Goal: Book appointment/travel/reservation

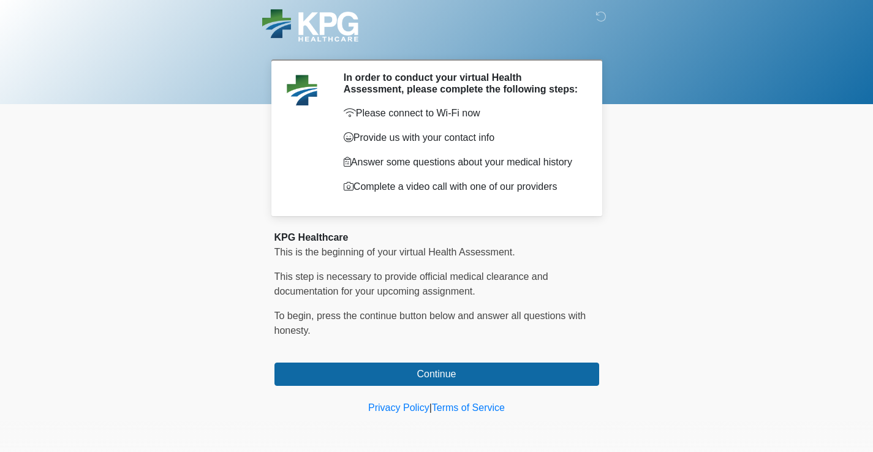
scroll to position [17, 0]
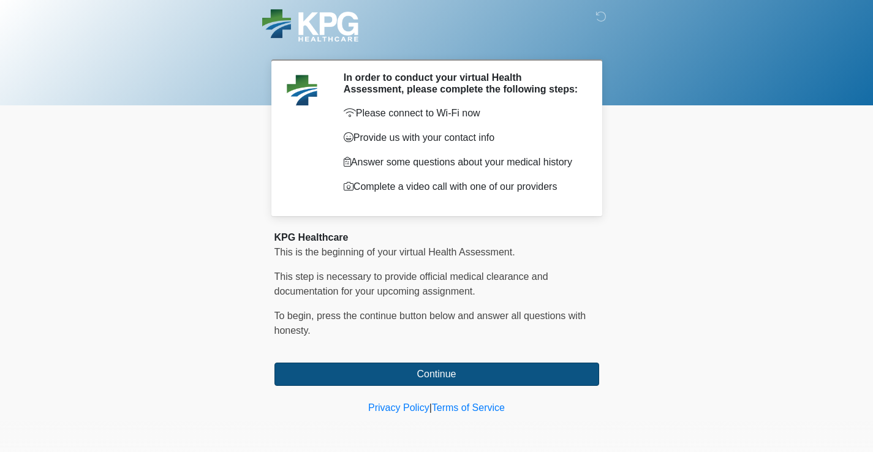
click at [436, 373] on button "Continue" at bounding box center [437, 374] width 325 height 23
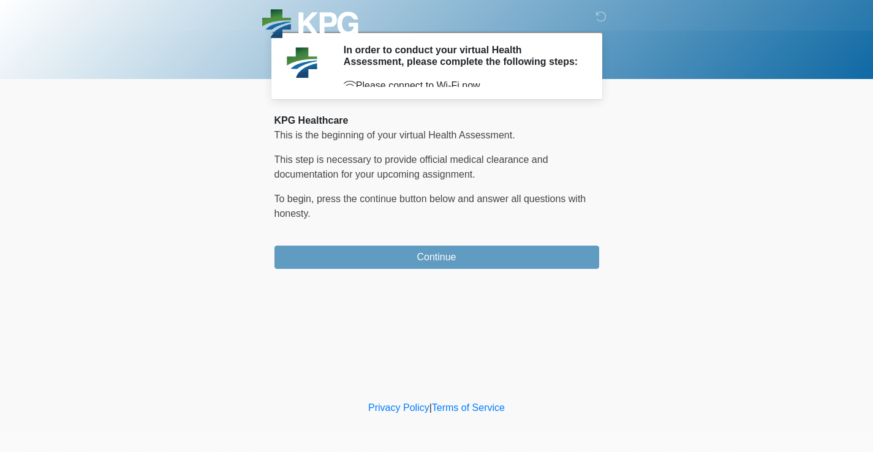
scroll to position [0, 0]
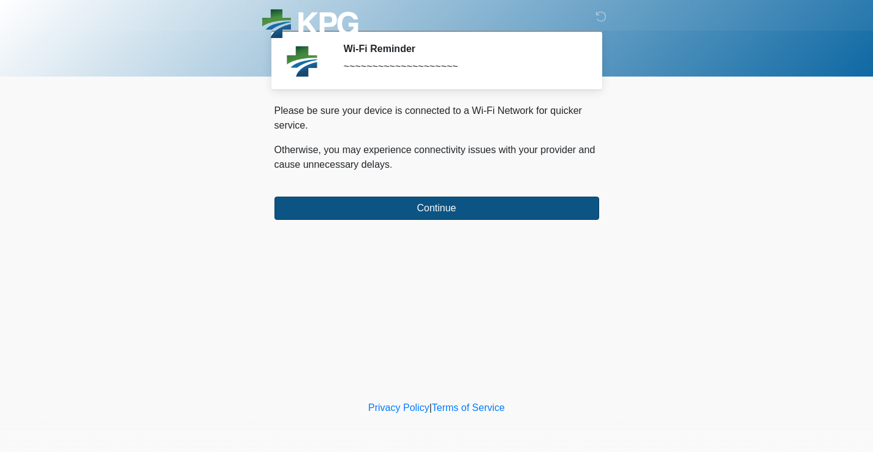
click at [446, 207] on button "Continue" at bounding box center [437, 208] width 325 height 23
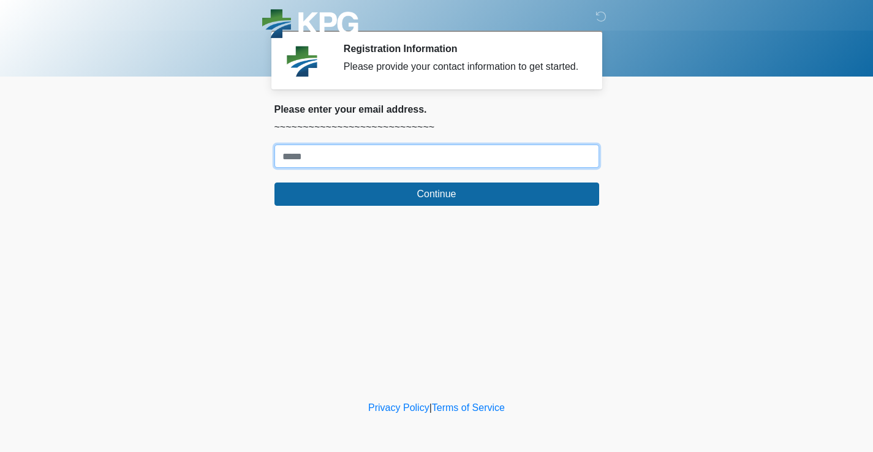
click at [316, 165] on input "Where should we email your response?" at bounding box center [437, 156] width 325 height 23
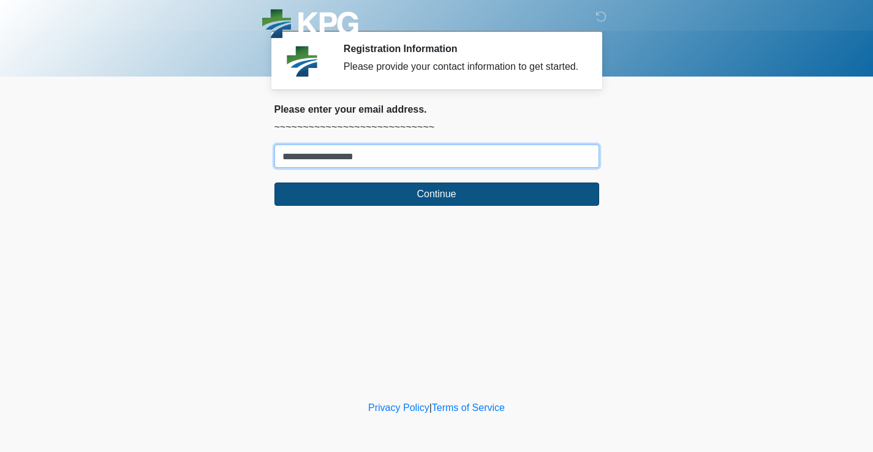
type input "**********"
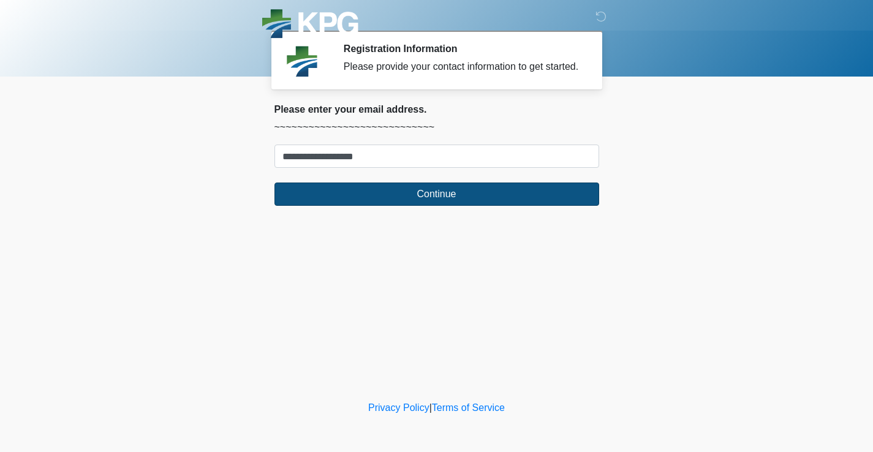
click at [414, 206] on button "Continue" at bounding box center [437, 194] width 325 height 23
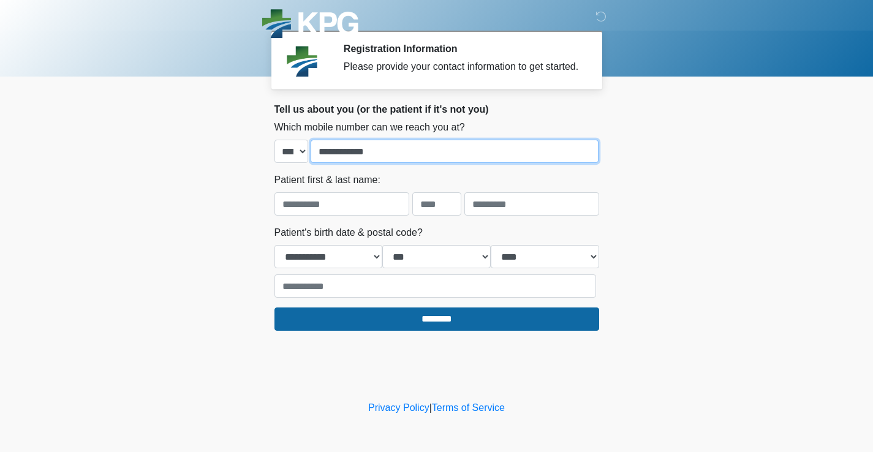
type input "**********"
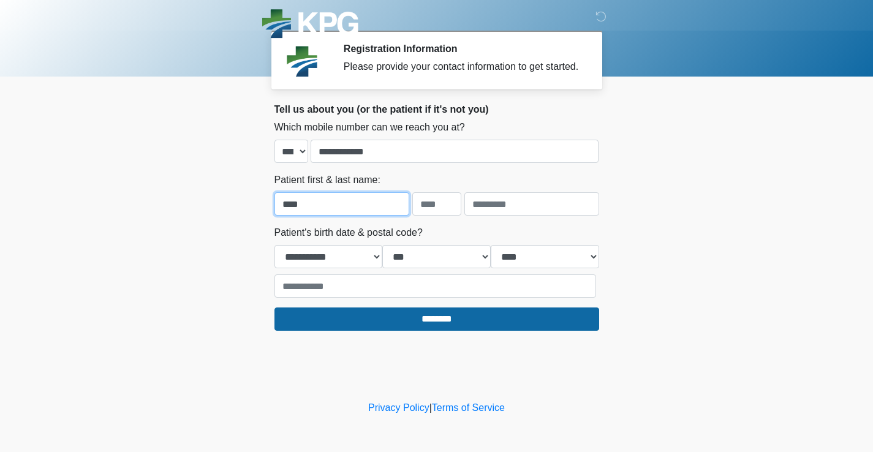
type input "****"
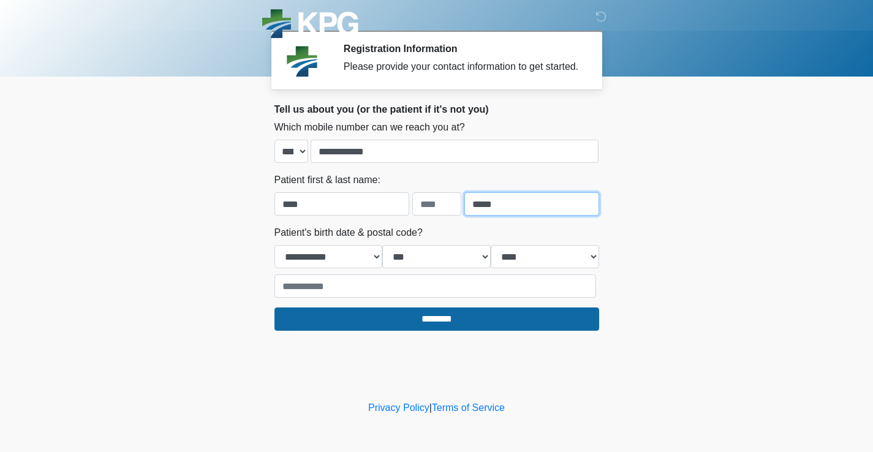
type input "*****"
click at [447, 210] on input "text" at bounding box center [436, 203] width 49 height 23
type input "*"
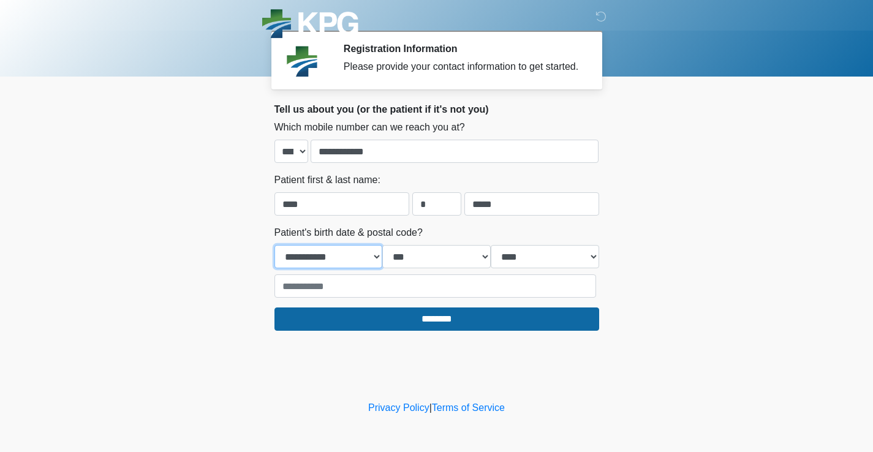
select select "**"
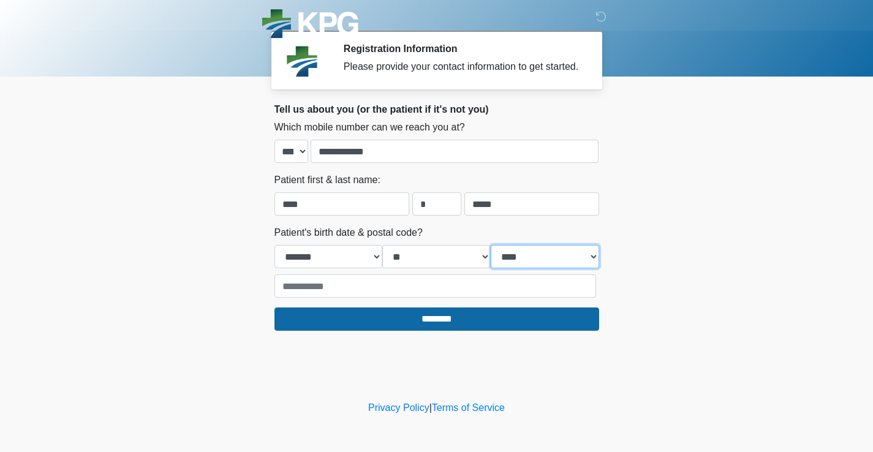
select select "****"
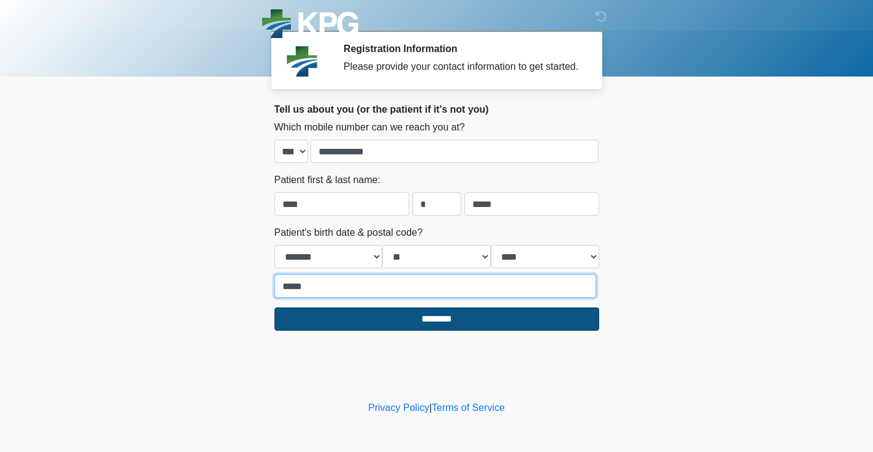
type input "*****"
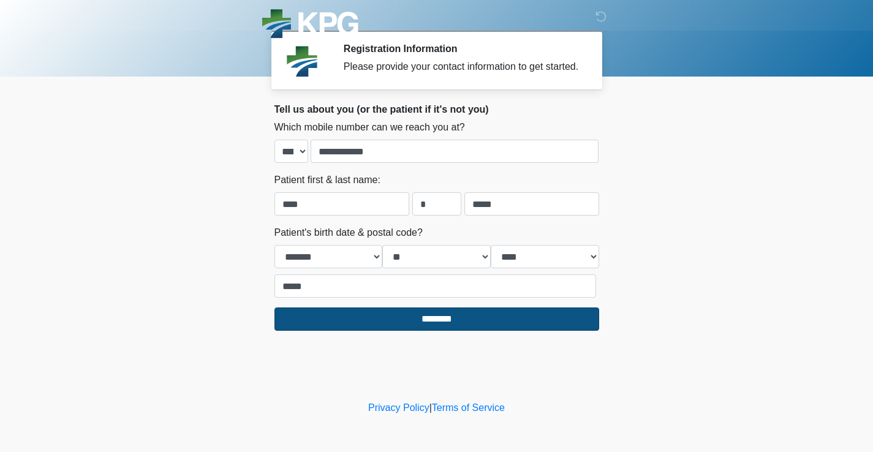
click at [404, 331] on input "********" at bounding box center [437, 319] width 325 height 23
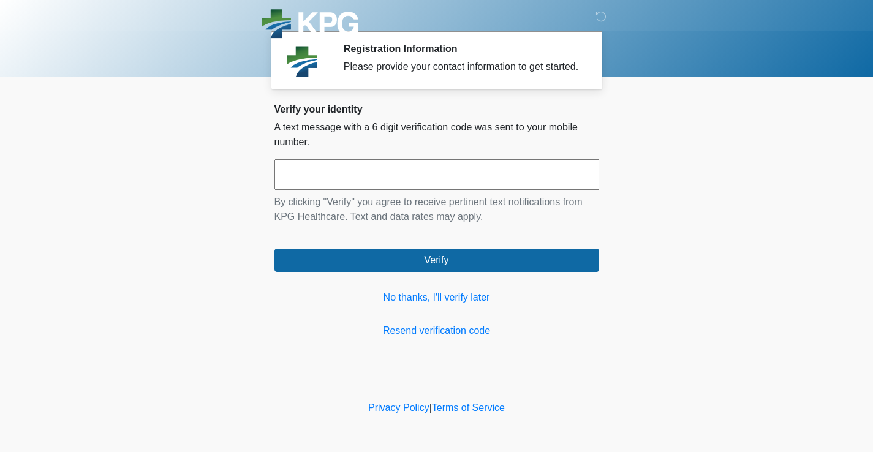
click at [330, 190] on input "text" at bounding box center [437, 174] width 325 height 31
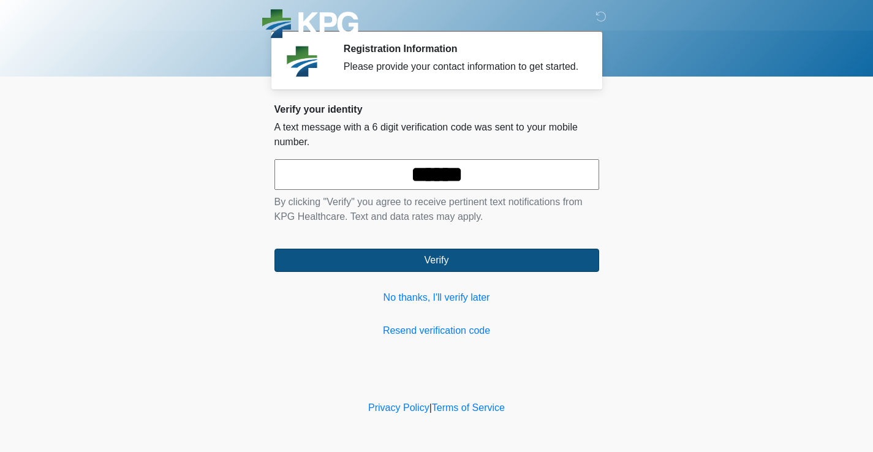
type input "******"
click at [430, 272] on button "Verify" at bounding box center [437, 260] width 325 height 23
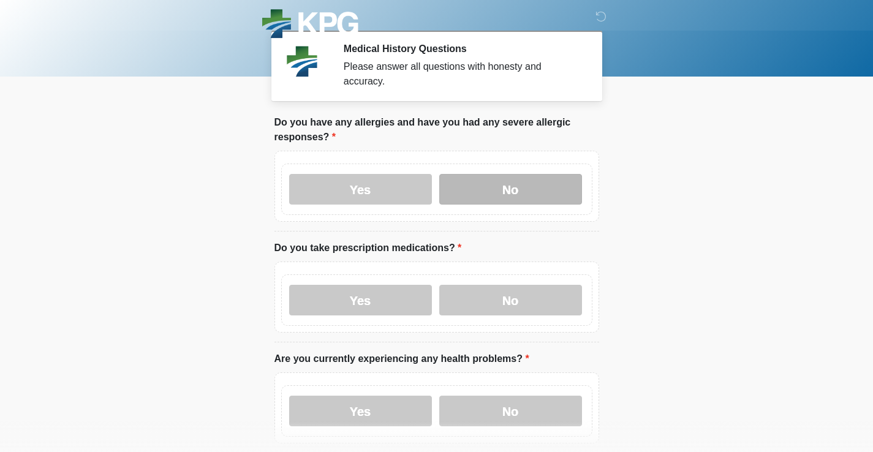
click at [495, 191] on label "No" at bounding box center [510, 189] width 143 height 31
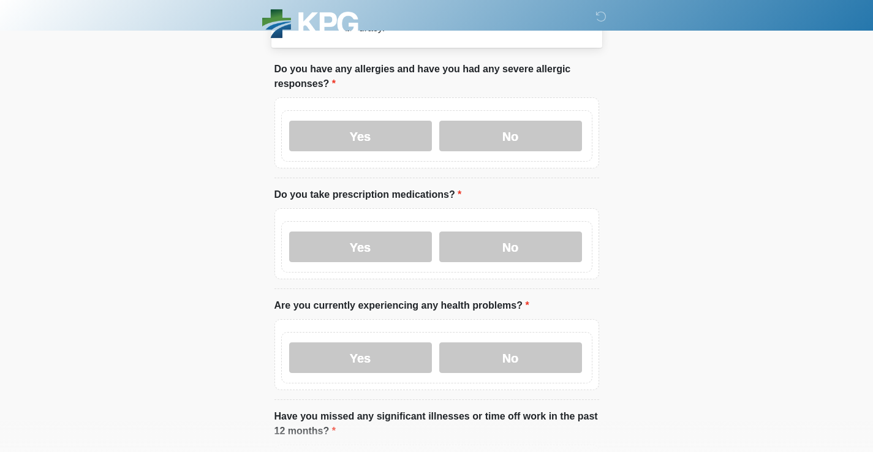
scroll to position [103, 0]
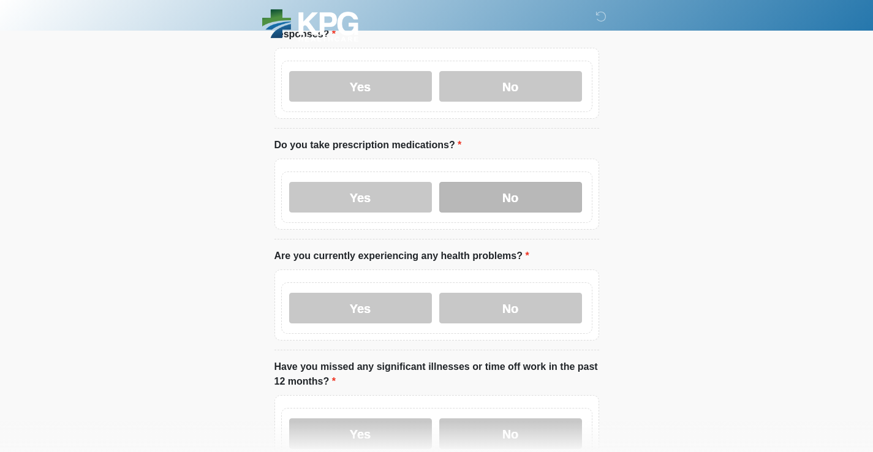
click at [493, 187] on label "No" at bounding box center [510, 197] width 143 height 31
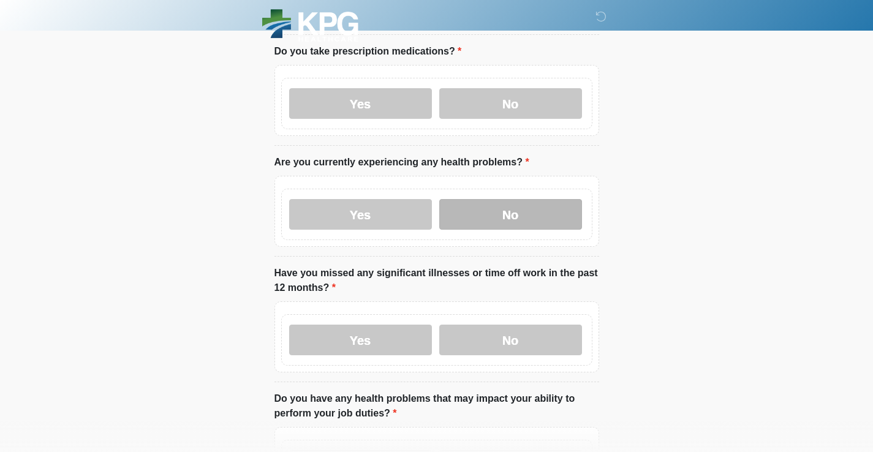
click at [492, 218] on label "No" at bounding box center [510, 214] width 143 height 31
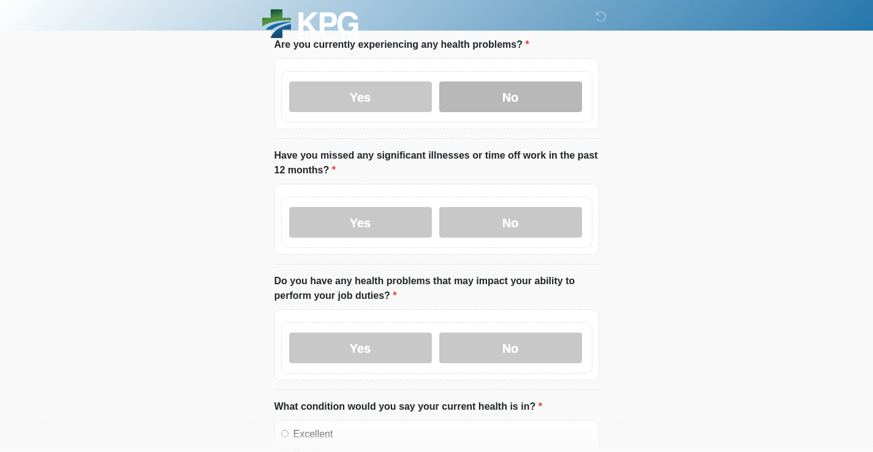
scroll to position [322, 0]
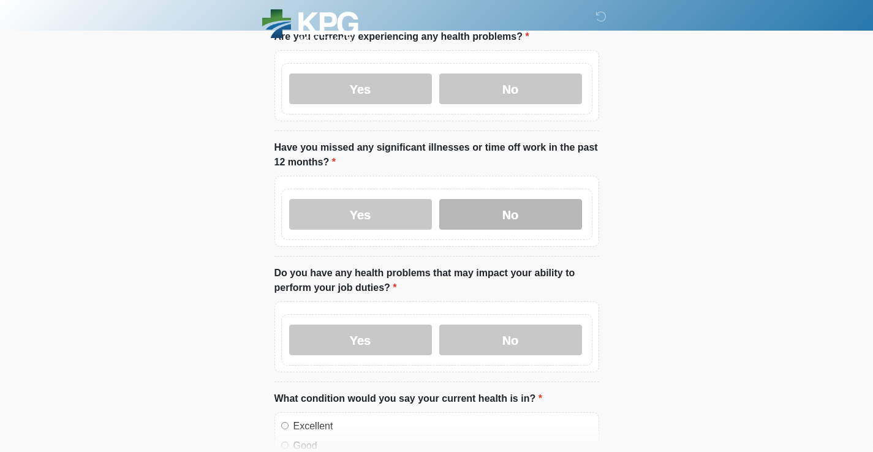
click at [492, 218] on label "No" at bounding box center [510, 214] width 143 height 31
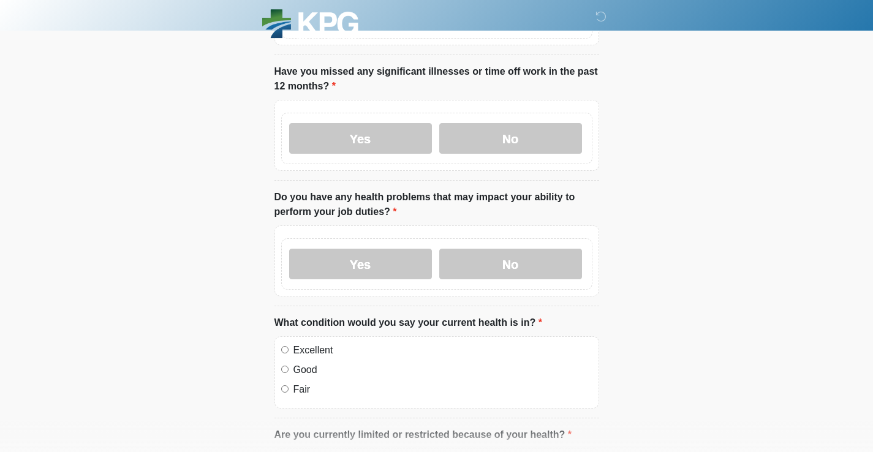
scroll to position [401, 0]
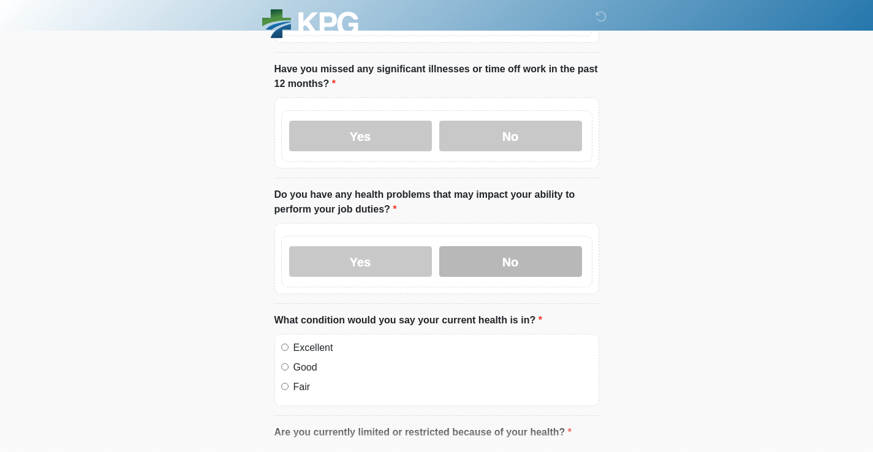
click at [491, 262] on label "No" at bounding box center [510, 261] width 143 height 31
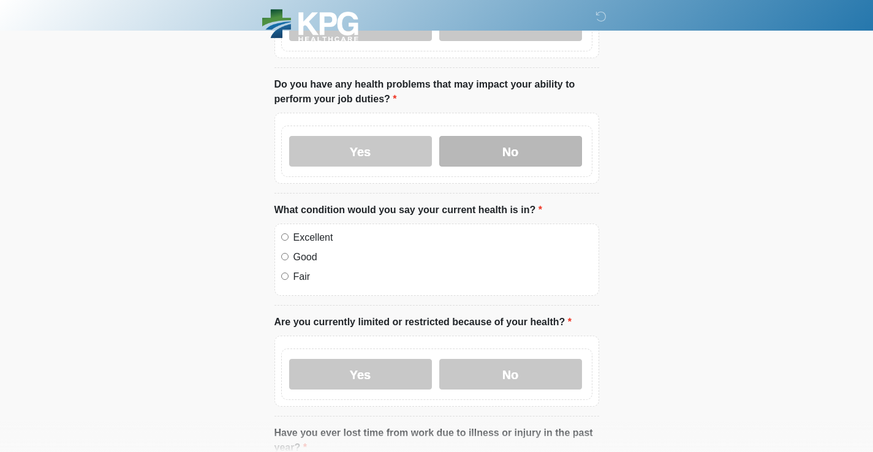
scroll to position [512, 0]
click at [302, 238] on label "Excellent" at bounding box center [443, 237] width 299 height 15
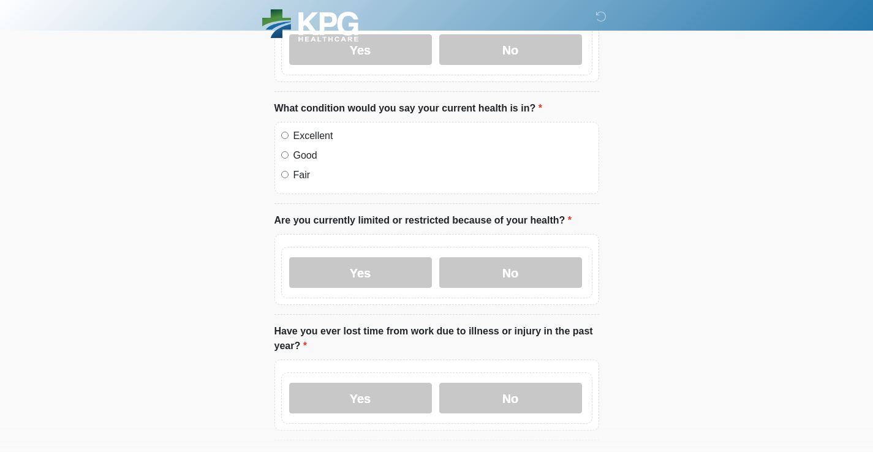
scroll to position [617, 0]
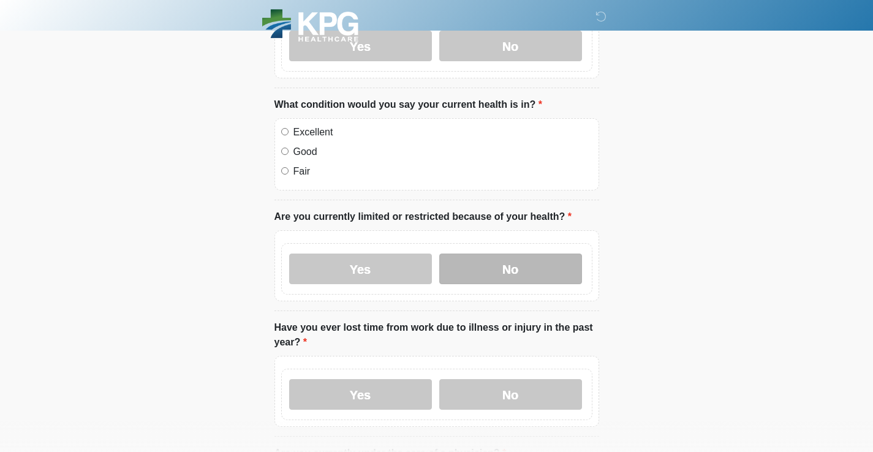
click at [516, 275] on label "No" at bounding box center [510, 269] width 143 height 31
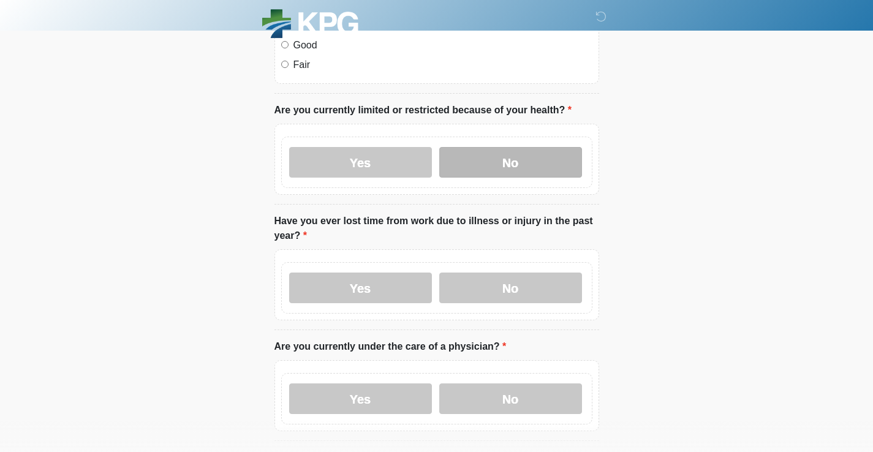
scroll to position [723, 0]
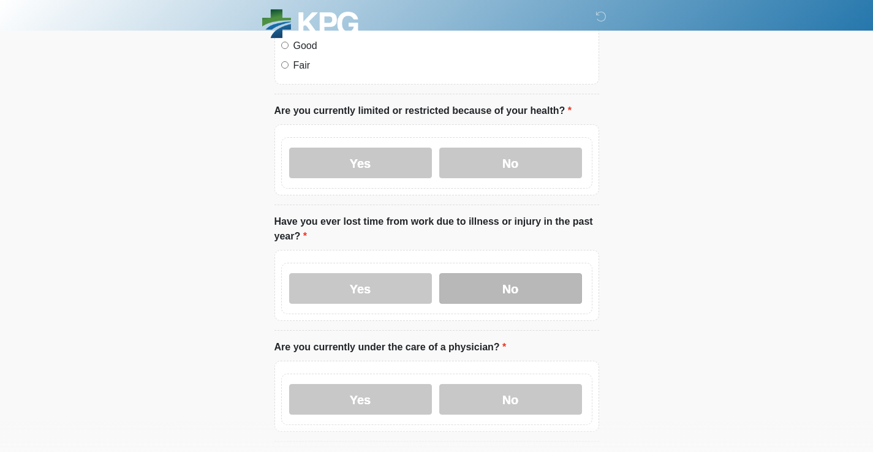
click at [511, 290] on label "No" at bounding box center [510, 288] width 143 height 31
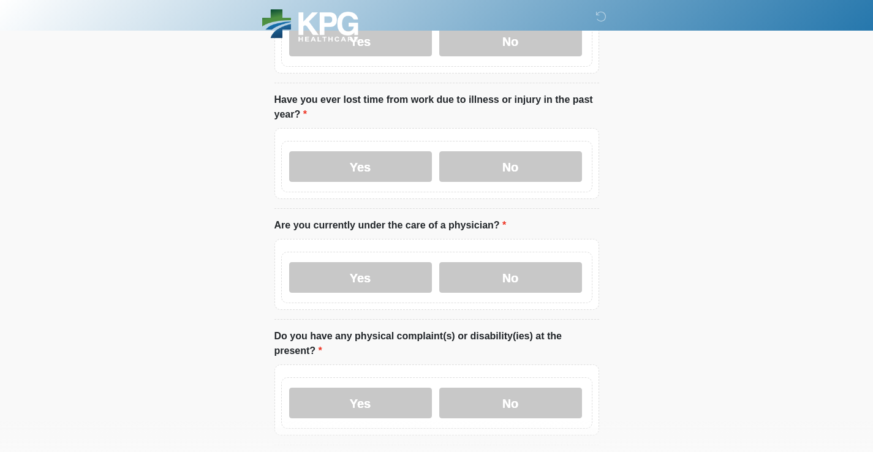
scroll to position [847, 0]
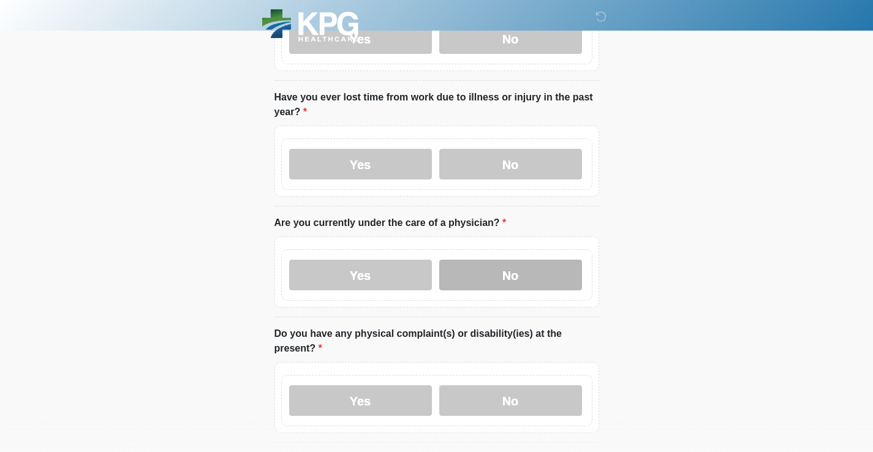
click at [504, 278] on label "No" at bounding box center [510, 275] width 143 height 31
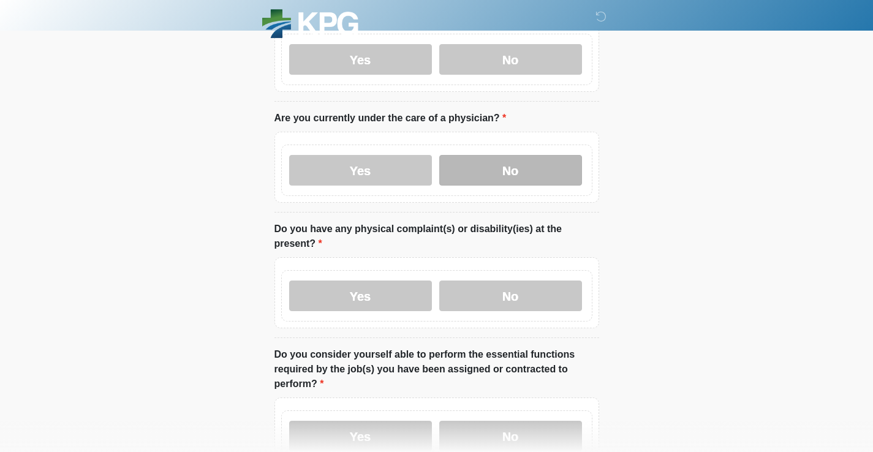
scroll to position [963, 0]
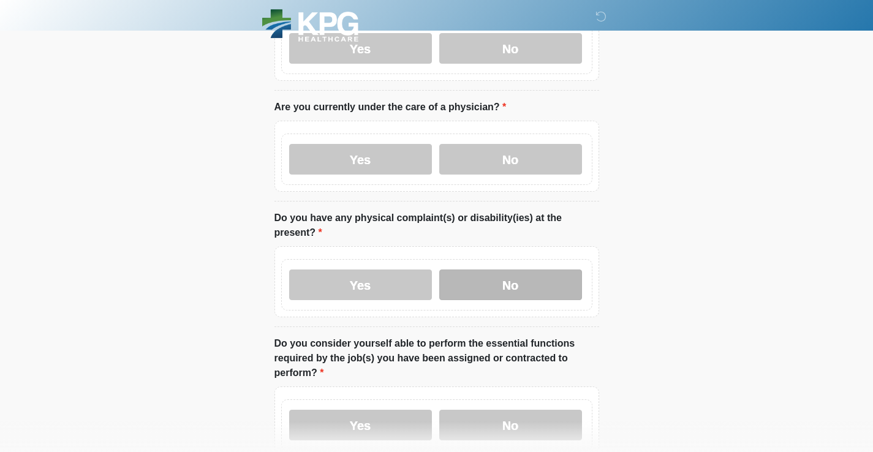
click at [495, 286] on label "No" at bounding box center [510, 285] width 143 height 31
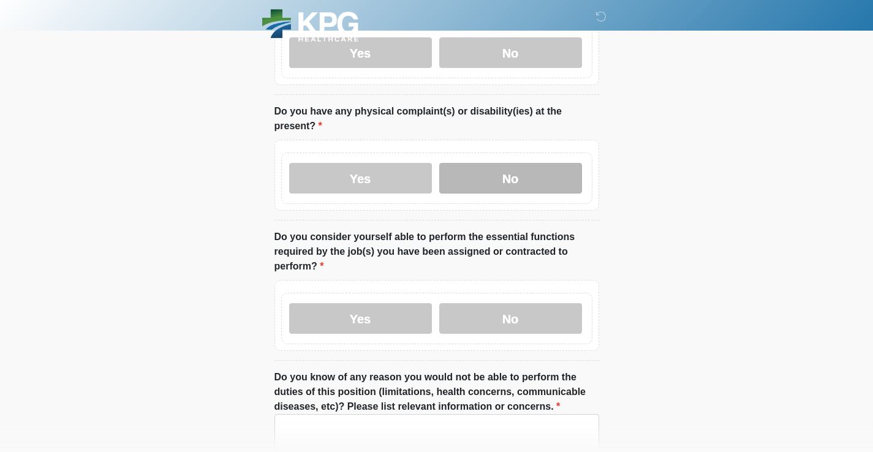
scroll to position [1071, 0]
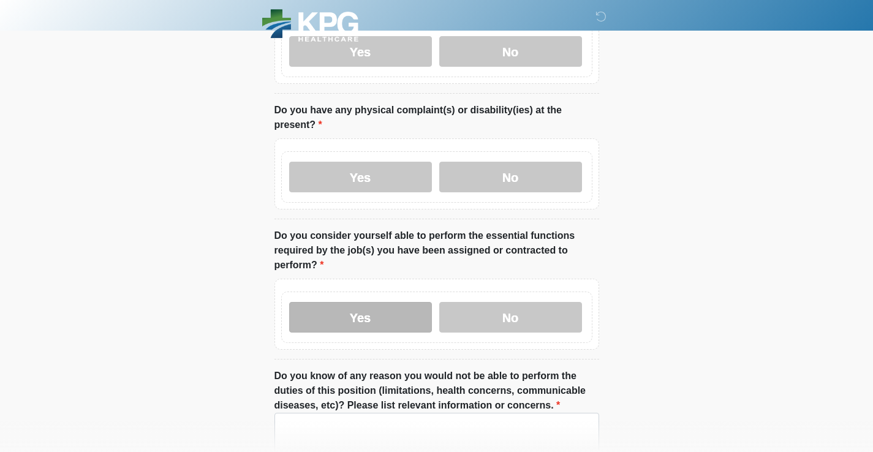
click at [373, 318] on label "Yes" at bounding box center [360, 317] width 143 height 31
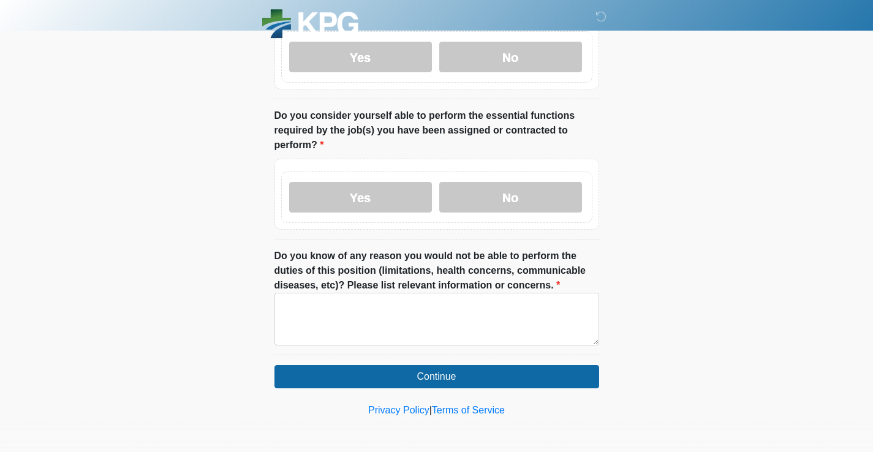
scroll to position [1190, 0]
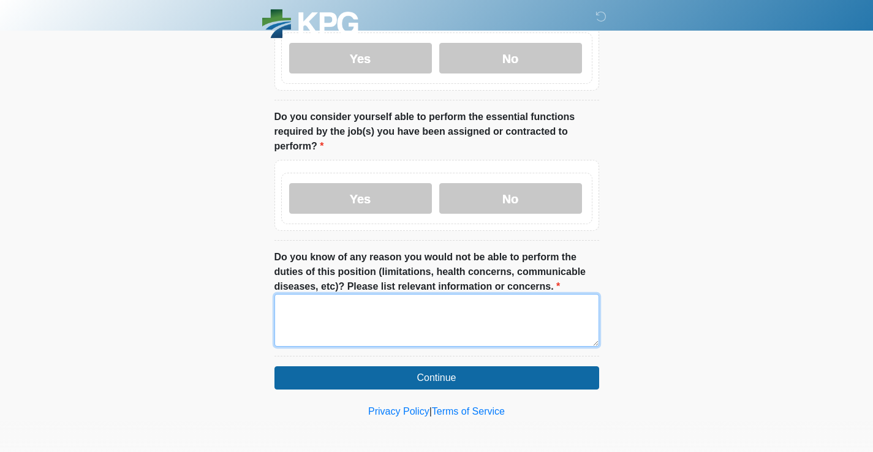
click at [344, 324] on textarea "Do you know of any reason you would not be able to perform the duties of this p…" at bounding box center [437, 320] width 325 height 53
type textarea "**"
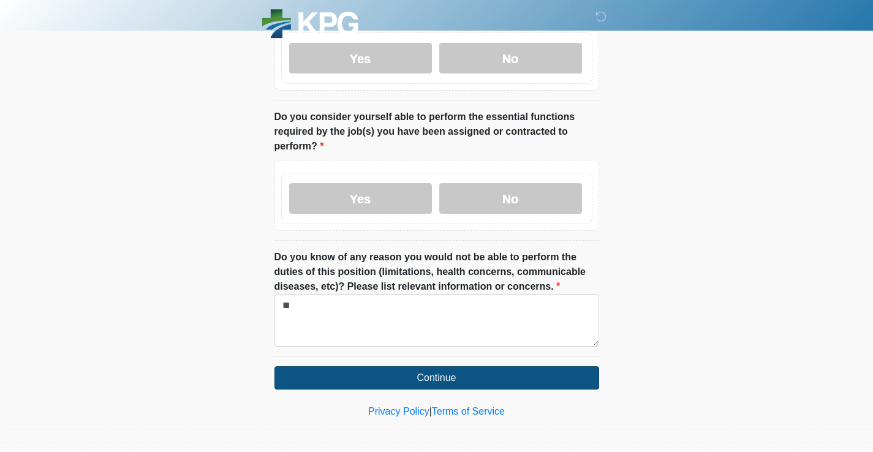
click at [423, 374] on button "Continue" at bounding box center [437, 377] width 325 height 23
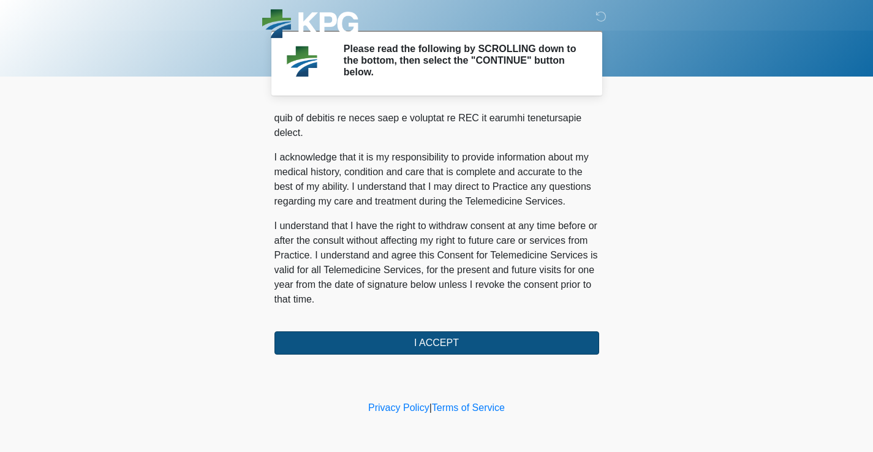
scroll to position [798, 0]
click at [420, 350] on button "I ACCEPT" at bounding box center [437, 343] width 325 height 23
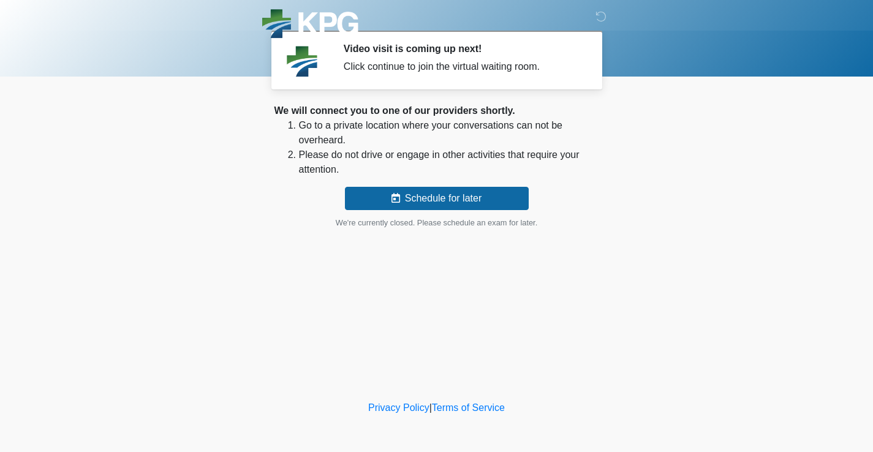
scroll to position [0, 0]
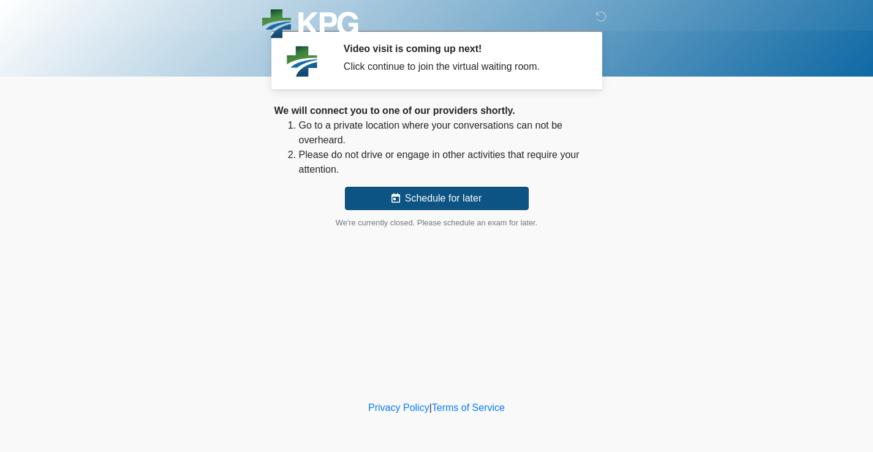
click at [439, 203] on button "Schedule for later" at bounding box center [437, 198] width 184 height 23
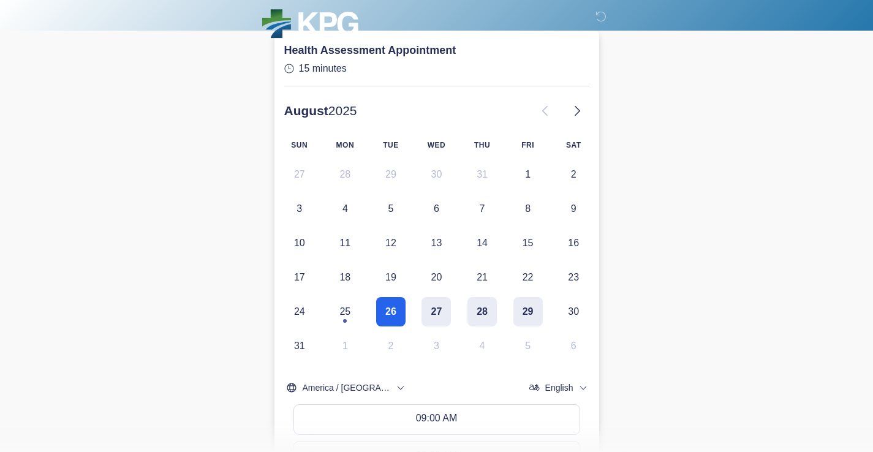
scroll to position [165, 0]
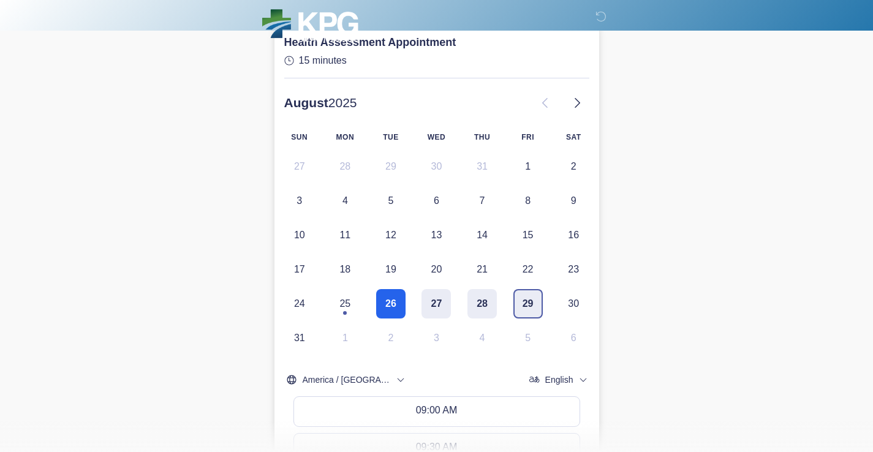
click at [530, 304] on button "29" at bounding box center [528, 303] width 29 height 29
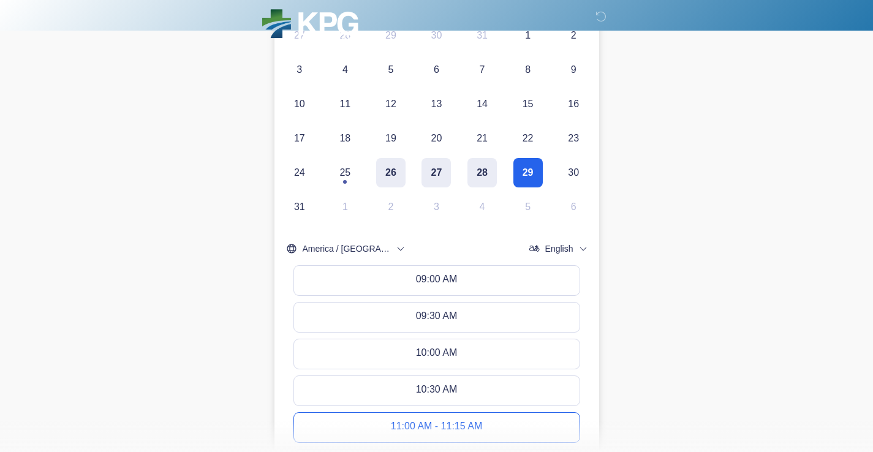
scroll to position [259, 0]
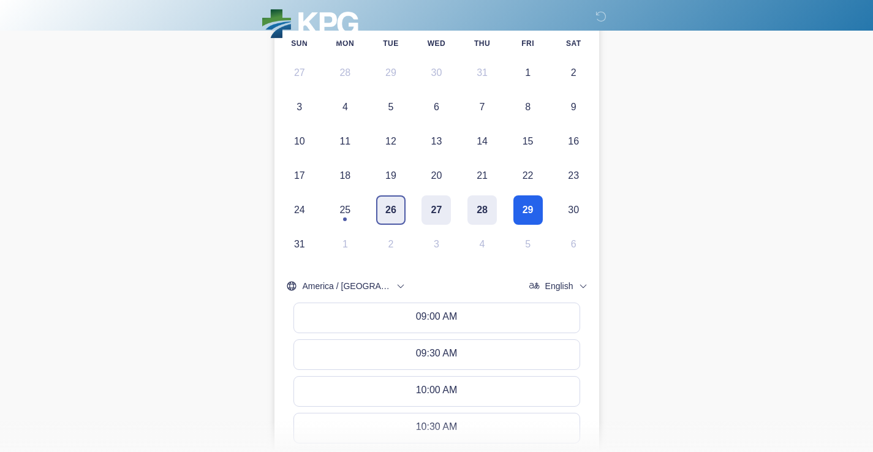
click at [394, 211] on button "26" at bounding box center [390, 209] width 29 height 29
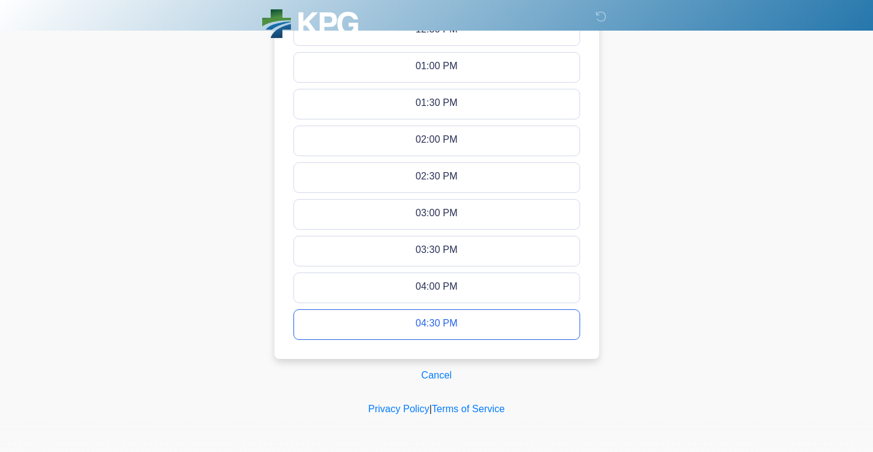
scroll to position [803, 0]
click at [411, 327] on div "04:30 PM - 04:45 PM" at bounding box center [436, 325] width 93 height 13
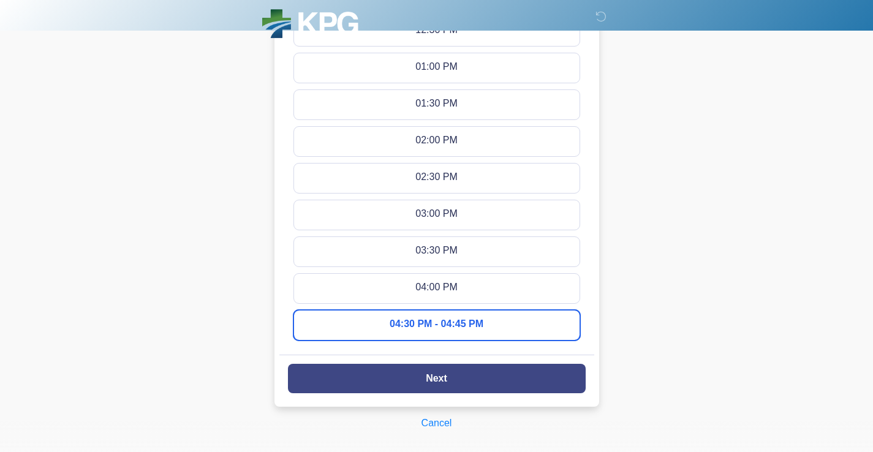
click at [378, 379] on button "Next" at bounding box center [437, 378] width 298 height 29
